Goal: Find specific page/section: Find specific page/section

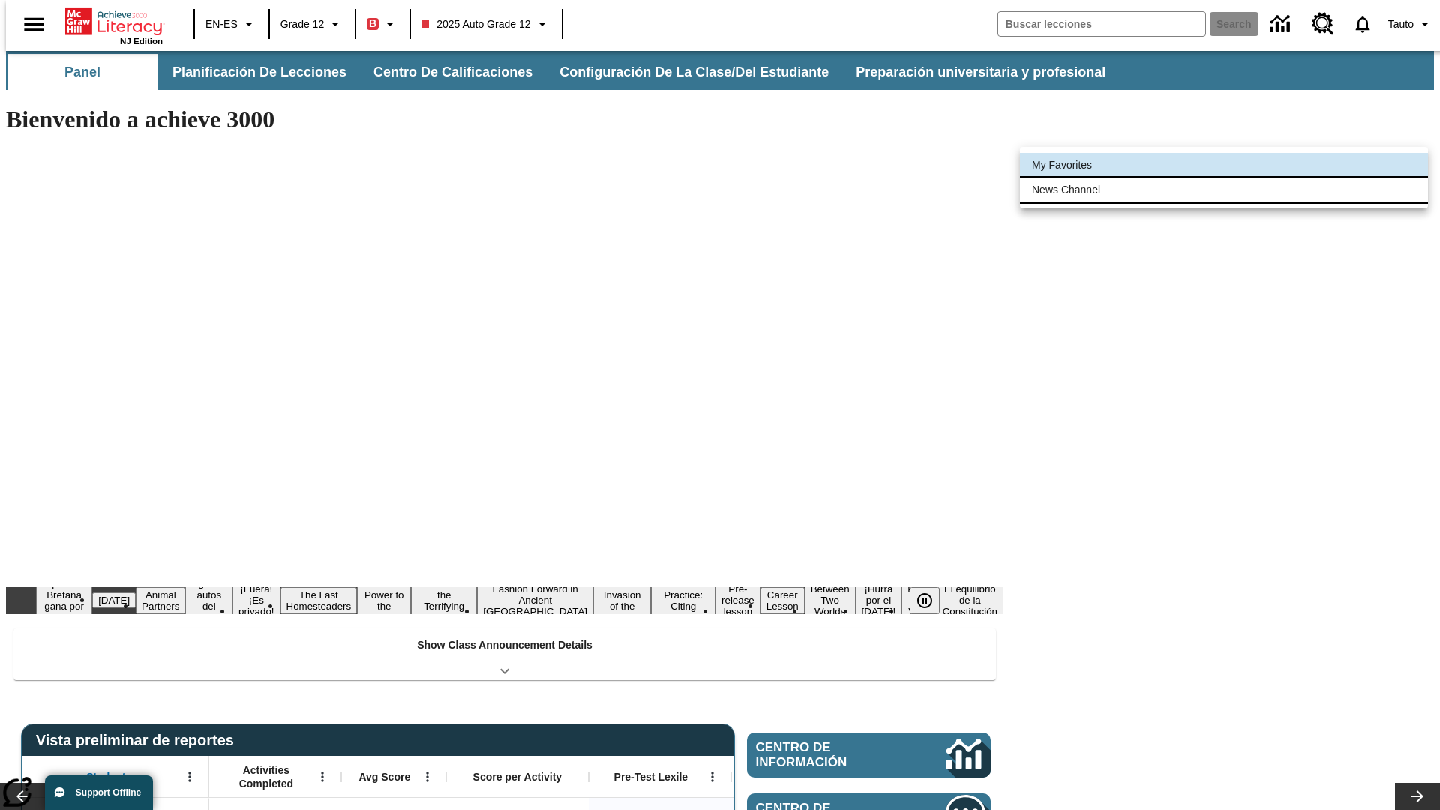
click at [1224, 190] on li "News Channel" at bounding box center [1224, 190] width 408 height 25
type input "120"
